Goal: Task Accomplishment & Management: Complete application form

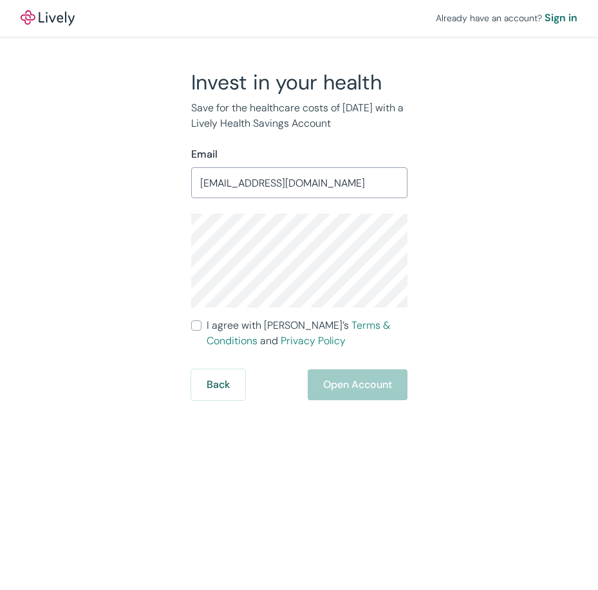
click at [201, 330] on input "I agree with Lively’s Terms & Conditions and Privacy Policy" at bounding box center [196, 326] width 10 height 10
checkbox input "true"
click at [339, 388] on button "Open Account" at bounding box center [358, 385] width 100 height 31
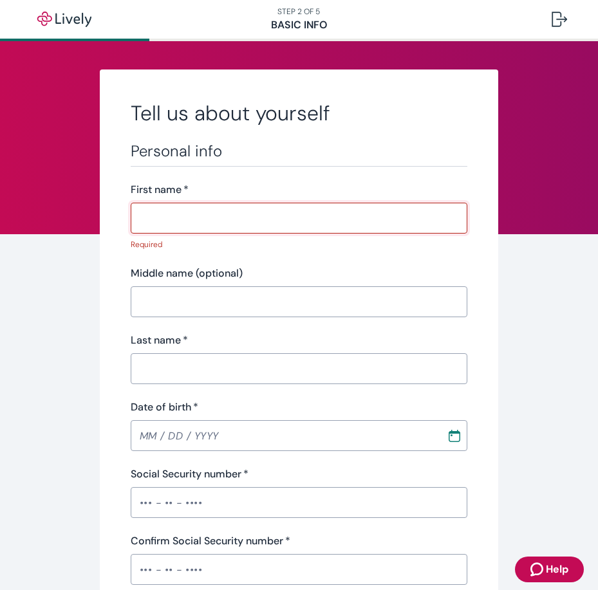
drag, startPoint x: 195, startPoint y: 206, endPoint x: 597, endPoint y: 398, distance: 445.7
click at [199, 208] on input "First name   *" at bounding box center [299, 218] width 337 height 26
paste input "[PERSON_NAME]"
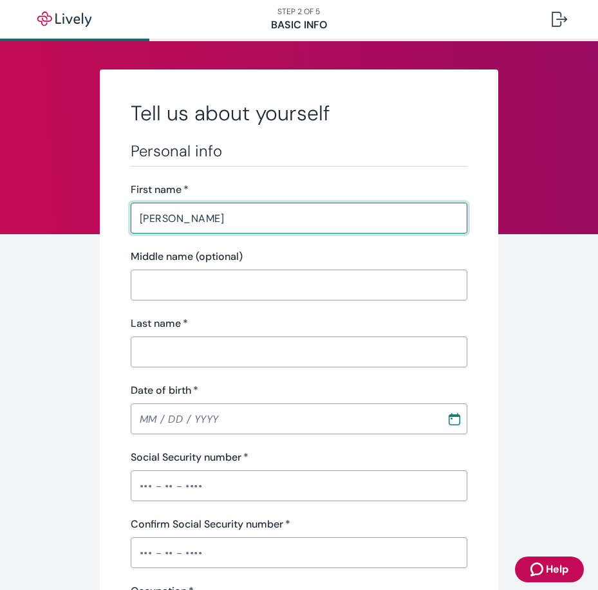
type input "[PERSON_NAME]"
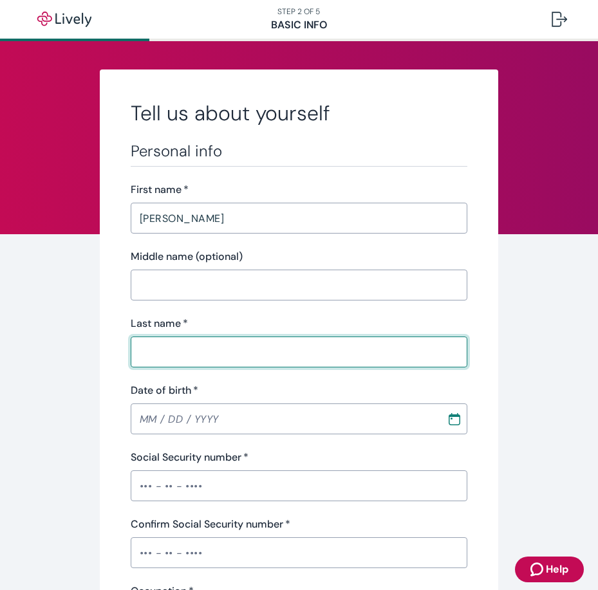
drag, startPoint x: 183, startPoint y: 342, endPoint x: 538, endPoint y: 396, distance: 358.7
click at [190, 342] on input "Last name   *" at bounding box center [299, 352] width 337 height 26
paste input "RUARO"
type input "RUARO"
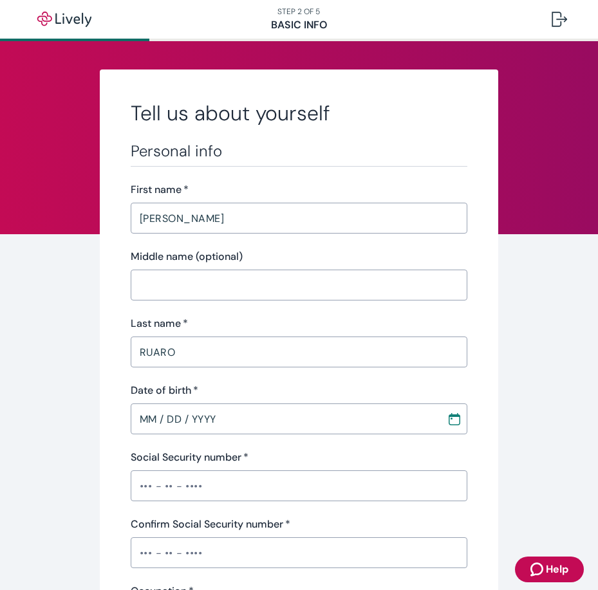
click at [193, 417] on input "MM / DD / YYYY" at bounding box center [284, 419] width 307 height 26
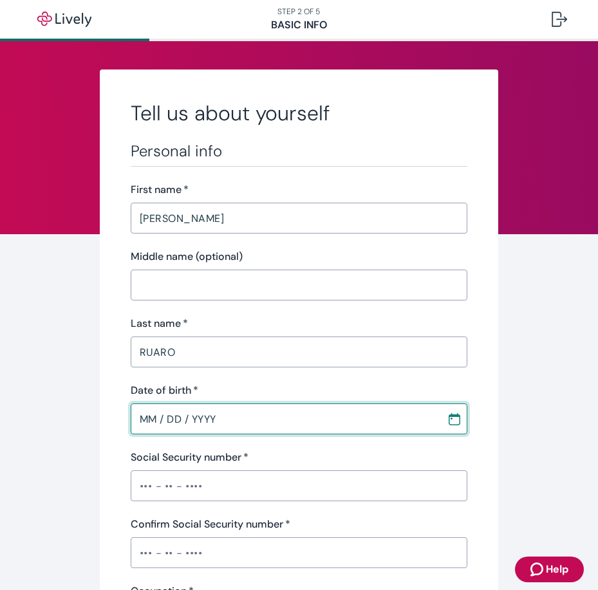
click at [269, 426] on input "MM / DD / YYYY" at bounding box center [284, 419] width 307 height 26
paste input "text"
type input "[DATE]"
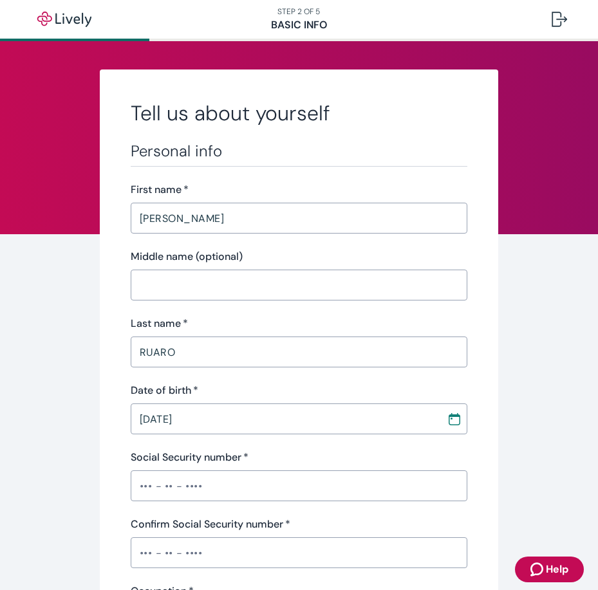
click at [328, 458] on div "Social Security number   *" at bounding box center [299, 457] width 337 height 15
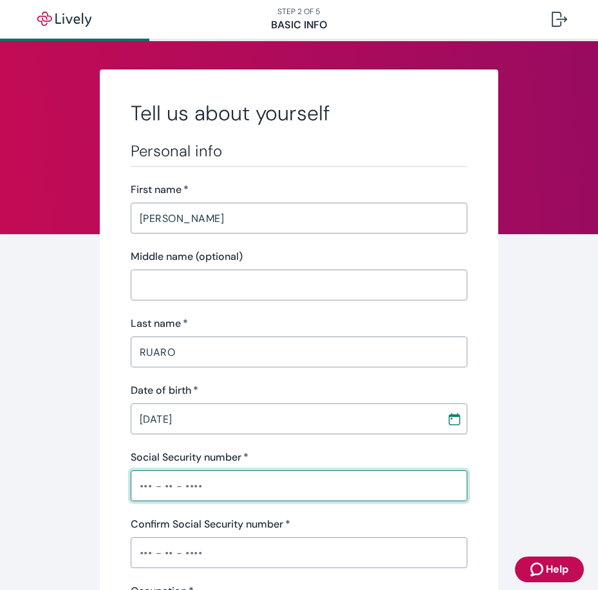
drag, startPoint x: 185, startPoint y: 482, endPoint x: 353, endPoint y: 488, distance: 168.1
click at [185, 482] on input "Social Security number   *" at bounding box center [299, 486] width 337 height 26
paste input "•••-••-6348"
type input "•••-••-6348"
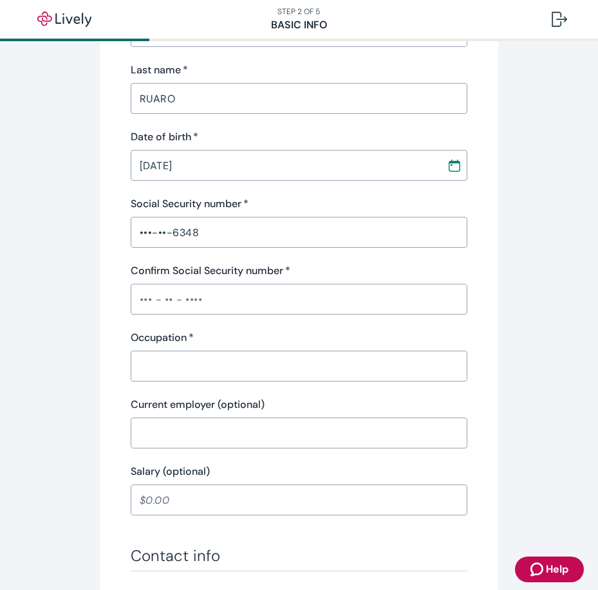
scroll to position [258, 0]
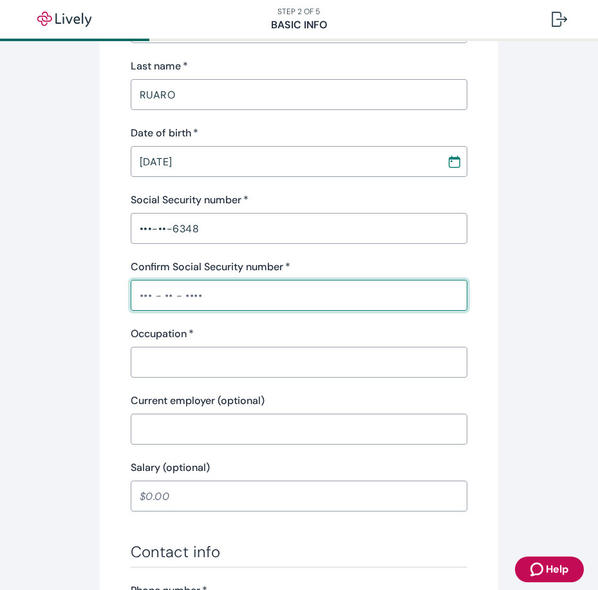
click at [290, 292] on input "Confirm Social Security number   *" at bounding box center [299, 296] width 337 height 26
paste input "•••-••-6348"
type input "•••-••-6348"
click at [215, 358] on input "Occupation   *" at bounding box center [299, 363] width 337 height 26
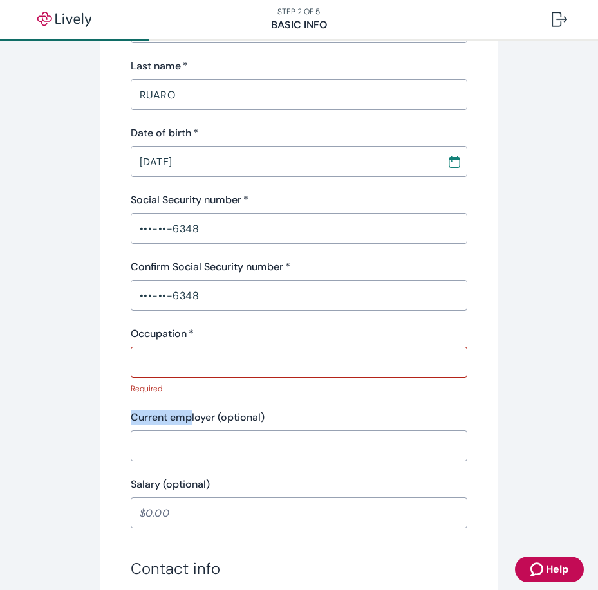
drag, startPoint x: 168, startPoint y: 400, endPoint x: 189, endPoint y: 404, distance: 20.9
click at [189, 404] on div "Personal info First name   * [PERSON_NAME] ​ Middle name (optional) ​ Last name…" at bounding box center [299, 206] width 337 height 644
click at [205, 419] on label "Current employer (optional)" at bounding box center [198, 417] width 134 height 15
click at [205, 433] on input "Current employer (optional)" at bounding box center [299, 446] width 337 height 26
drag, startPoint x: 213, startPoint y: 418, endPoint x: 172, endPoint y: 418, distance: 41.2
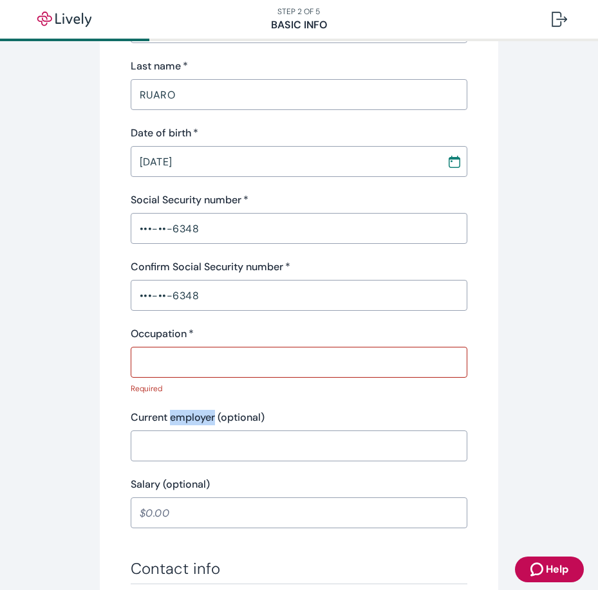
click at [172, 418] on label "Current employer (optional)" at bounding box center [198, 417] width 134 height 15
copy label "employer"
click at [150, 351] on input "Occupation   *" at bounding box center [299, 363] width 337 height 26
paste input "employer"
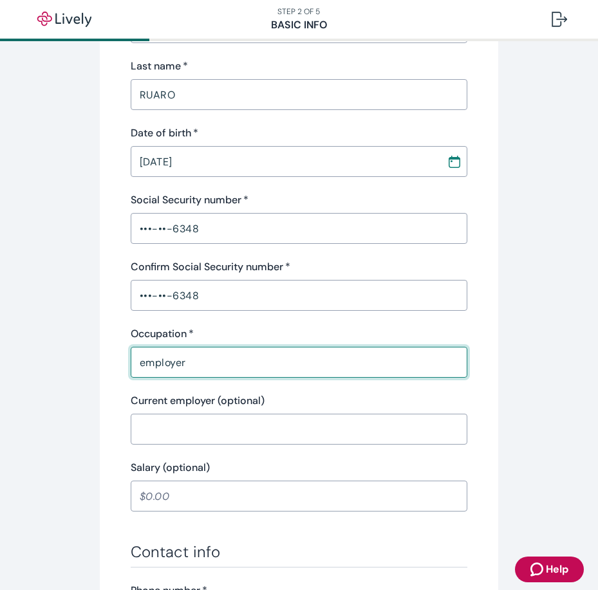
click at [140, 364] on input "employer" at bounding box center [299, 363] width 337 height 26
click at [141, 354] on input "employer" at bounding box center [299, 363] width 337 height 26
click at [142, 370] on input "employer" at bounding box center [299, 363] width 337 height 26
type input "Employer"
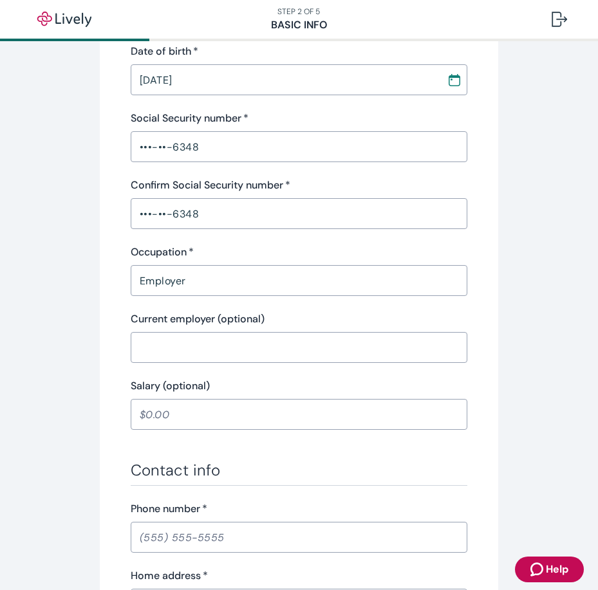
scroll to position [451, 0]
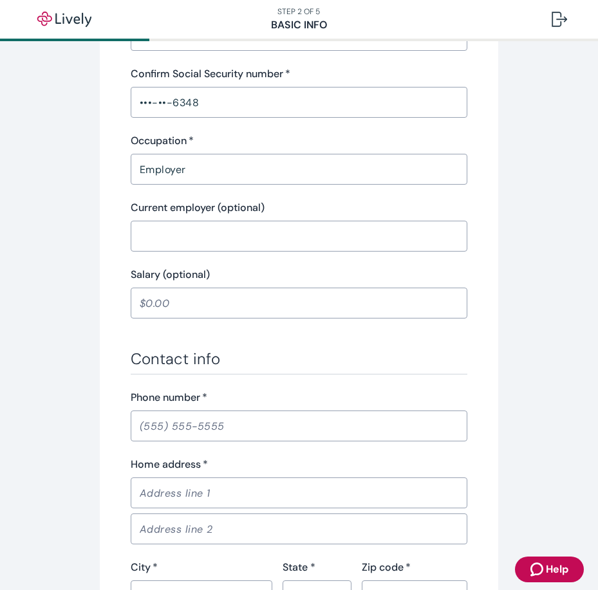
click at [214, 304] on input "Salary (optional)" at bounding box center [299, 303] width 337 height 26
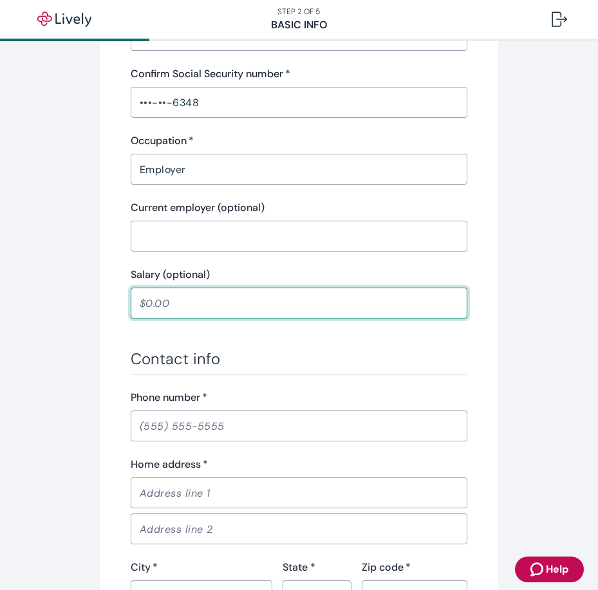
type input "5"
click at [375, 349] on div "Personal info First name   * [PERSON_NAME] ​ Middle name (optional) ​ Last name…" at bounding box center [299, 206] width 337 height 1031
type input "8,000.00"
click at [375, 349] on div "Personal info First name   * [PERSON_NAME] ​ Middle name (optional) ​ Last name…" at bounding box center [299, 206] width 337 height 1031
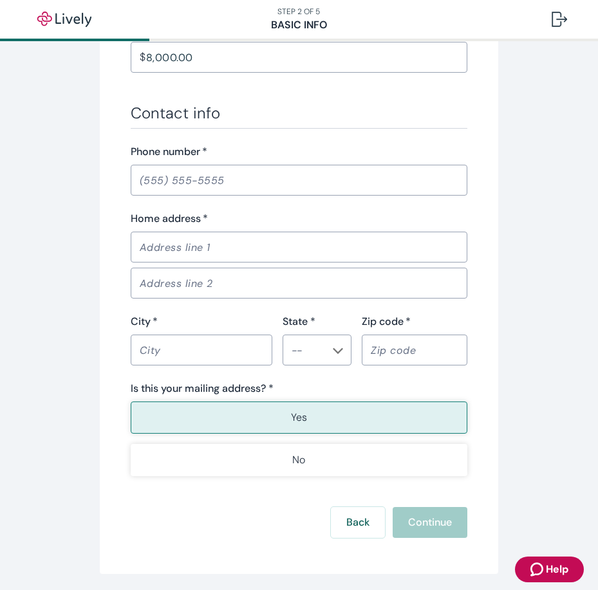
scroll to position [708, 0]
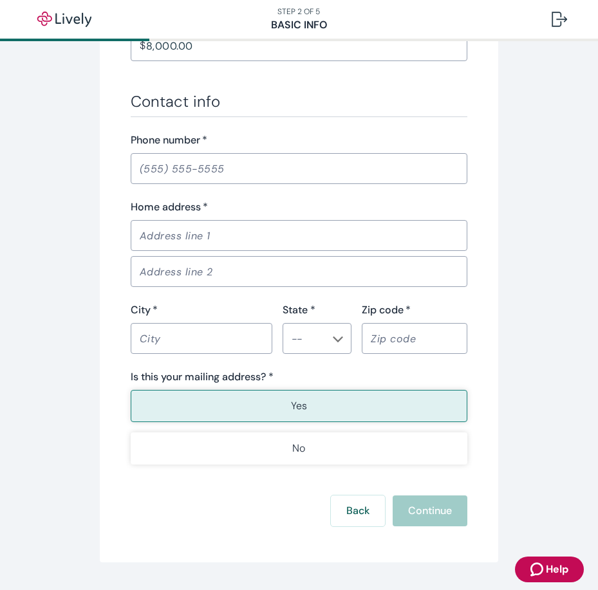
click at [276, 170] on input "Phone number   *" at bounding box center [299, 169] width 337 height 26
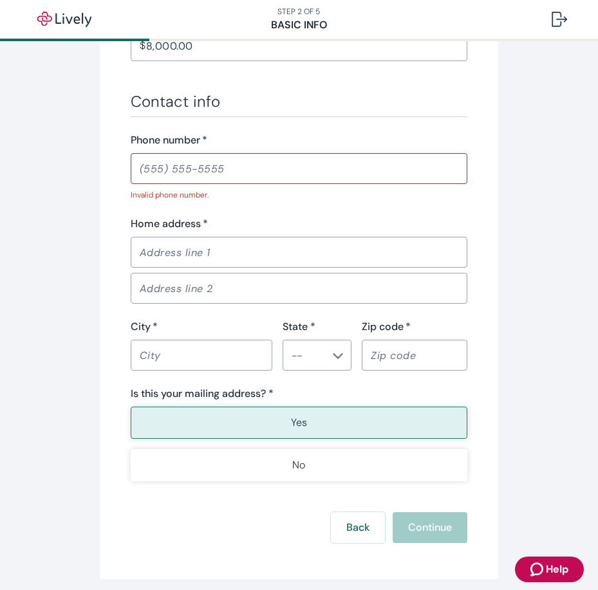
drag, startPoint x: 169, startPoint y: 363, endPoint x: 594, endPoint y: 406, distance: 427.0
click at [170, 363] on input "City   *" at bounding box center [202, 355] width 142 height 26
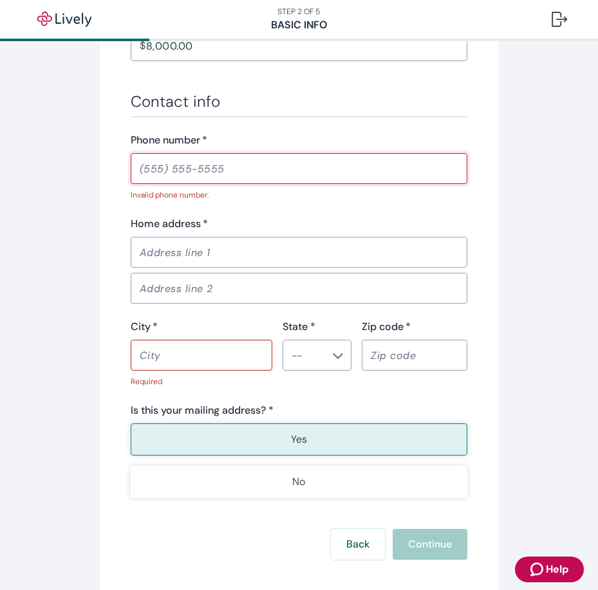
paste input "tel"
drag, startPoint x: 212, startPoint y: 355, endPoint x: 407, endPoint y: 388, distance: 197.8
click at [213, 354] on input "City   *" at bounding box center [202, 355] width 142 height 26
paste input "STOCKTON"
type input "STOCKTON"
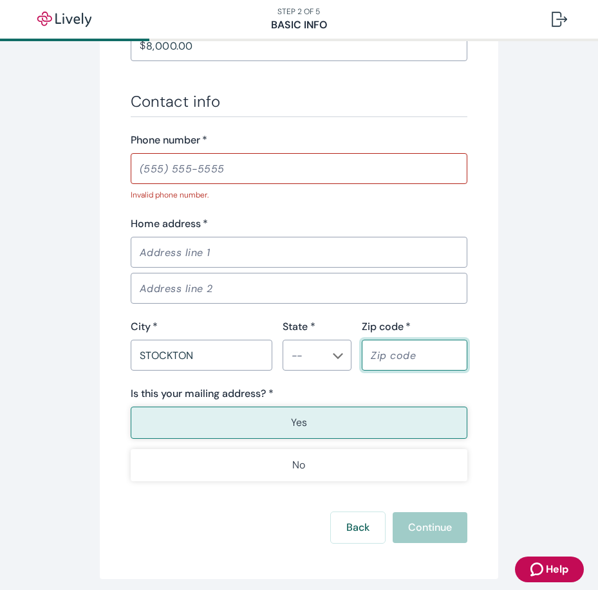
click at [412, 353] on input "Zip code   *" at bounding box center [415, 355] width 106 height 26
paste input "95212"
click at [333, 353] on icon "Chevron icon" at bounding box center [338, 356] width 10 height 10
type input "95212"
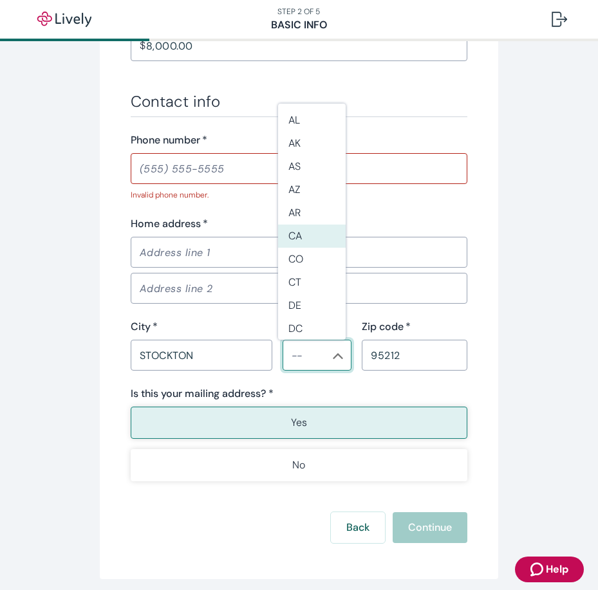
click at [314, 238] on li "CA" at bounding box center [312, 236] width 68 height 23
type input "CA"
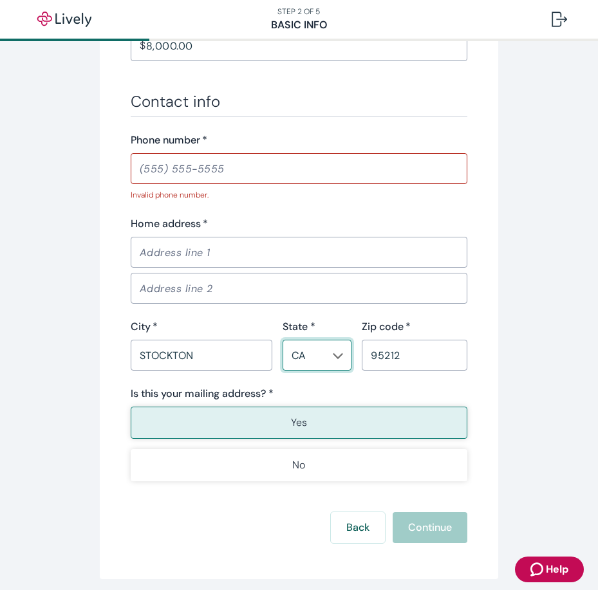
click at [318, 278] on input "Address line 2" at bounding box center [299, 289] width 337 height 26
click at [243, 240] on input "Home address   *" at bounding box center [299, 252] width 337 height 26
paste input "[STREET_ADDRESS]"
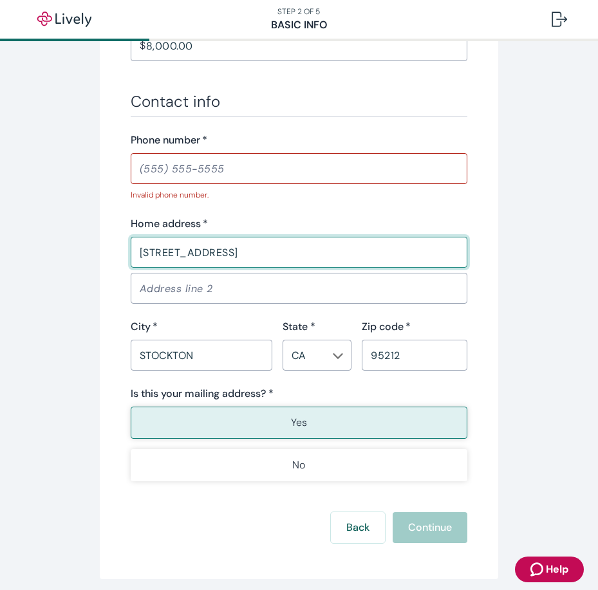
type input "[STREET_ADDRESS]"
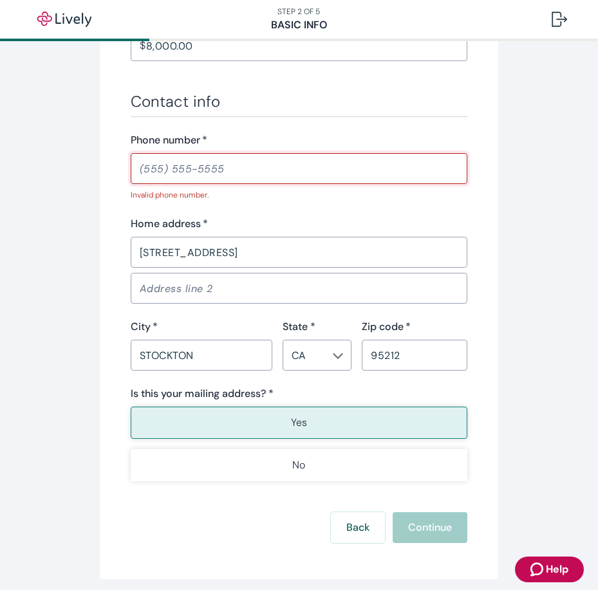
click at [183, 171] on input "Phone number   *" at bounding box center [299, 169] width 337 height 26
paste input "[PHONE_NUMBER]"
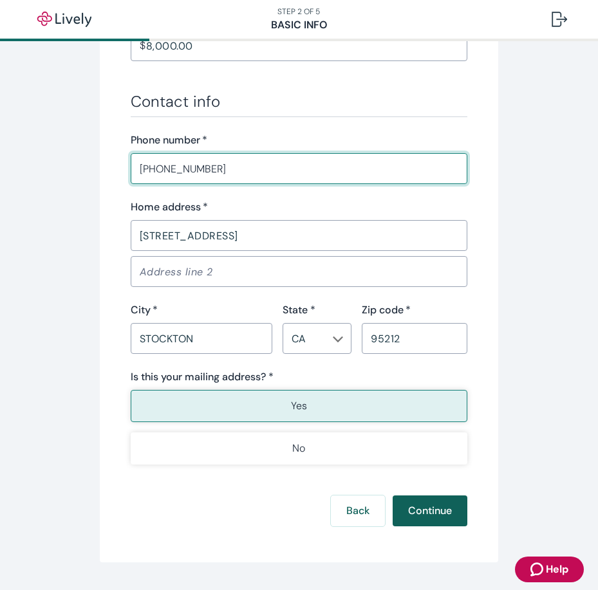
type input "[PHONE_NUMBER]"
drag, startPoint x: 452, startPoint y: 509, endPoint x: 485, endPoint y: 444, distance: 73.4
click at [452, 507] on button "Continue" at bounding box center [430, 511] width 75 height 31
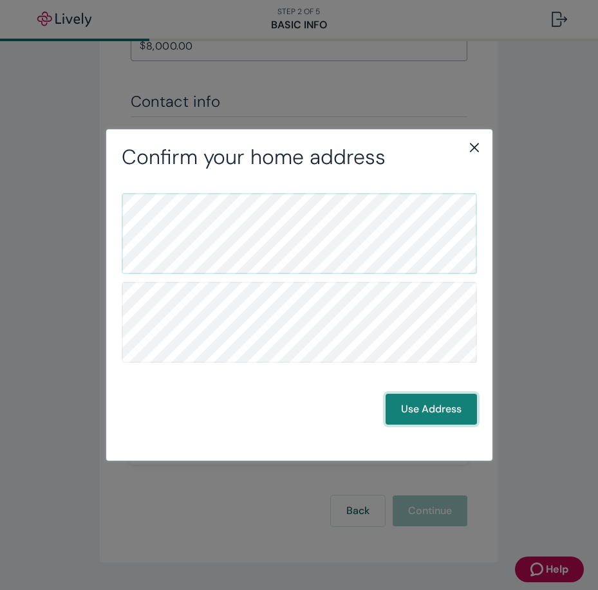
click at [434, 410] on button "Use Address" at bounding box center [431, 409] width 91 height 31
click at [431, 413] on button "Use Address" at bounding box center [431, 409] width 91 height 31
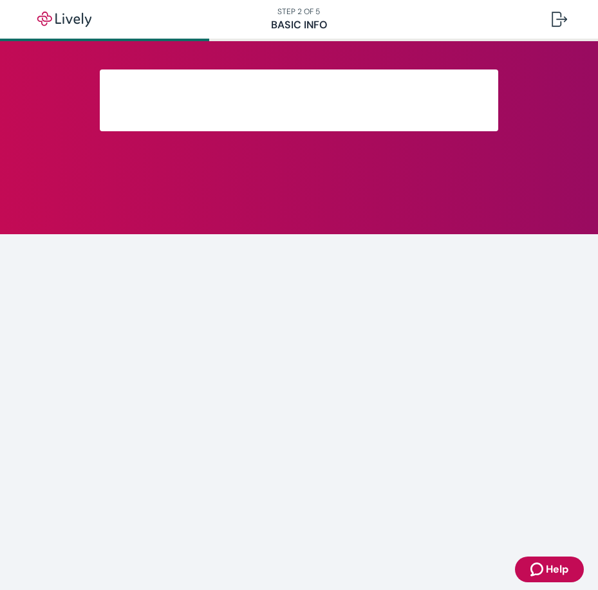
scroll to position [140, 0]
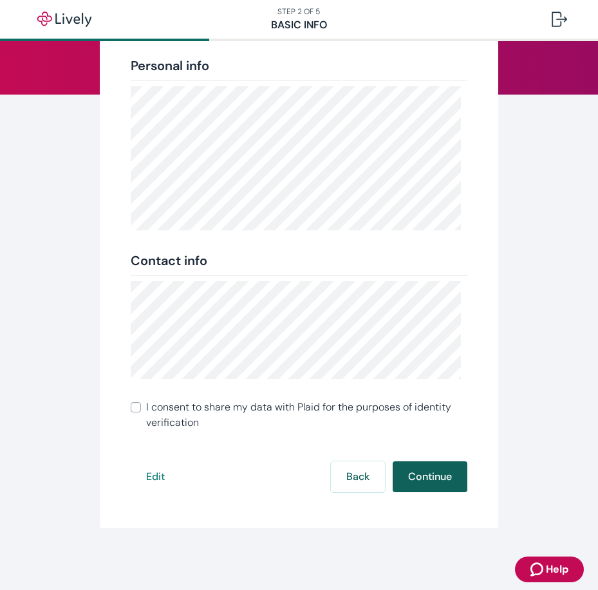
click at [442, 467] on button "Continue" at bounding box center [430, 477] width 75 height 31
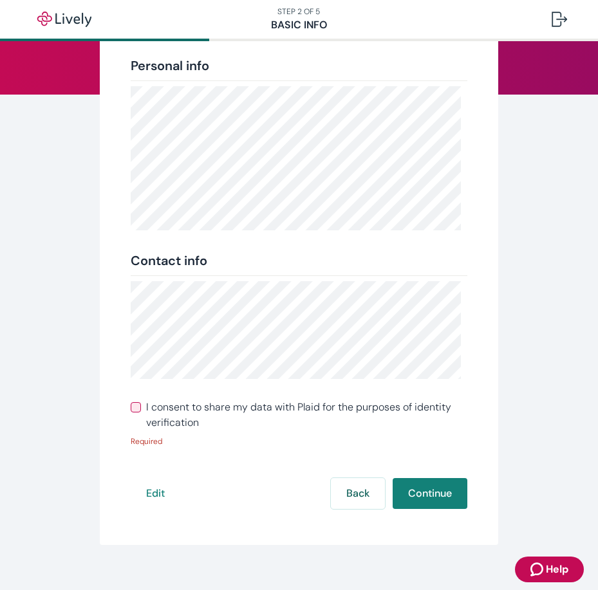
click at [136, 400] on label "I consent to share my data with Plaid for the purposes of identity verification" at bounding box center [299, 415] width 337 height 31
click at [136, 402] on input "I consent to share my data with Plaid for the purposes of identity verification" at bounding box center [136, 407] width 10 height 10
checkbox input "true"
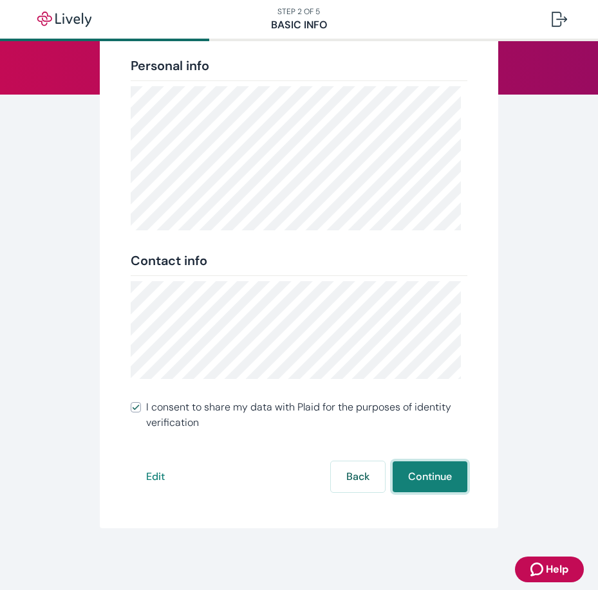
click at [447, 471] on button "Continue" at bounding box center [430, 477] width 75 height 31
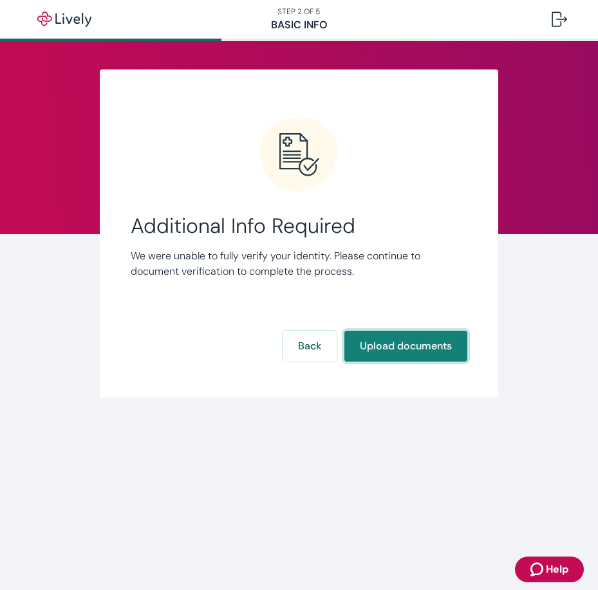
click at [397, 342] on button "Upload documents" at bounding box center [405, 346] width 123 height 31
click at [447, 436] on div "Link Account Additional Info Required We were unable to fully verify your ident…" at bounding box center [299, 250] width 598 height 418
click at [402, 343] on button "Upload documents" at bounding box center [405, 346] width 123 height 31
click at [425, 342] on button "Upload documents" at bounding box center [405, 346] width 123 height 31
